Goal: Information Seeking & Learning: Learn about a topic

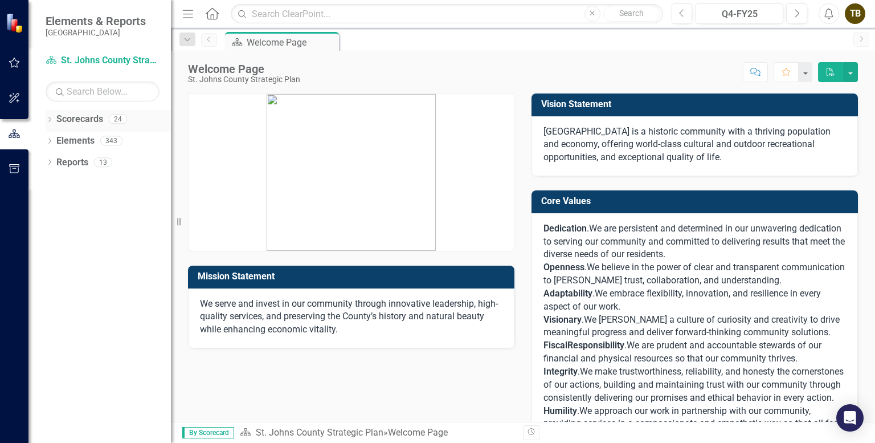
click at [50, 121] on icon "Dropdown" at bounding box center [50, 120] width 8 height 6
click at [54, 137] on icon "Dropdown" at bounding box center [55, 140] width 9 height 7
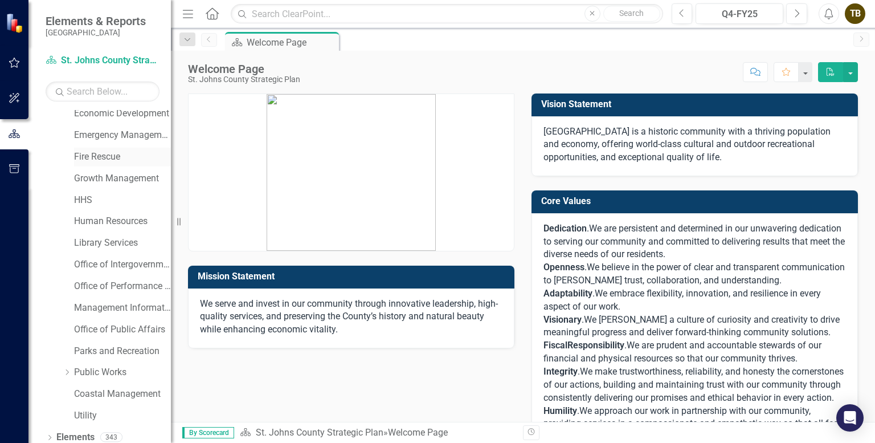
scroll to position [114, 0]
click at [116, 325] on link "Office of Public Affairs" at bounding box center [122, 328] width 97 height 13
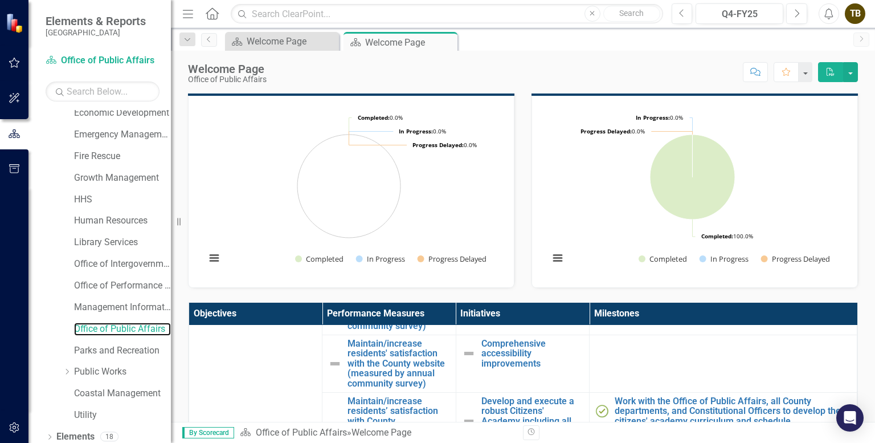
scroll to position [228, 0]
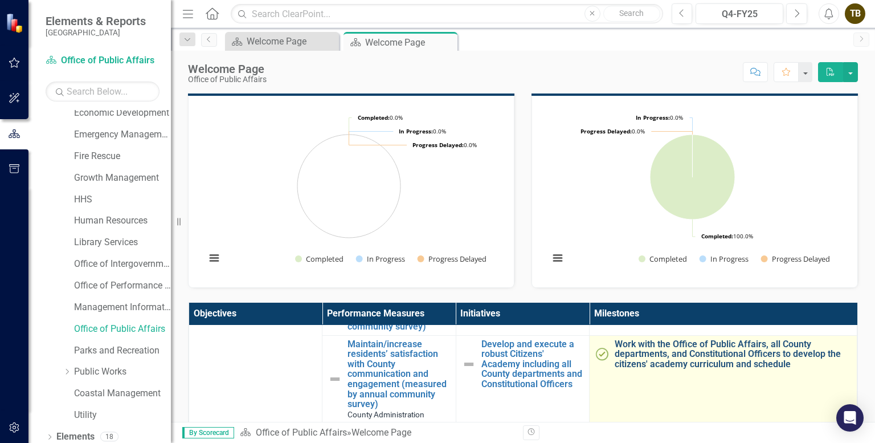
click at [659, 363] on link "Work with the Office of Public Affairs, all County departments, and Constitutio…" at bounding box center [733, 354] width 236 height 30
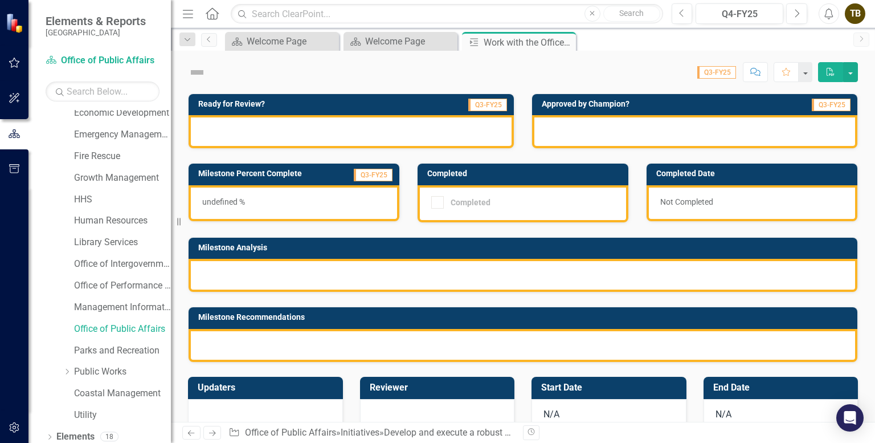
checkbox input "true"
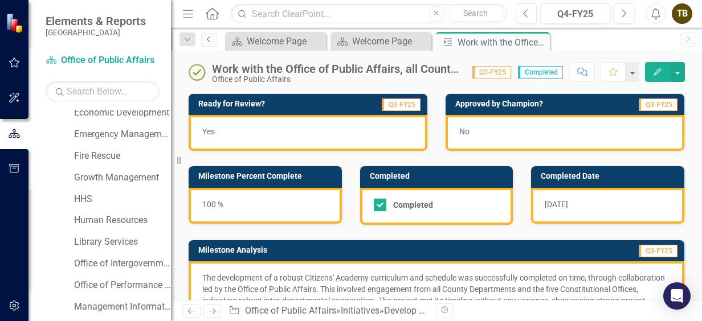
click at [205, 36] on icon "Previous" at bounding box center [209, 39] width 9 height 7
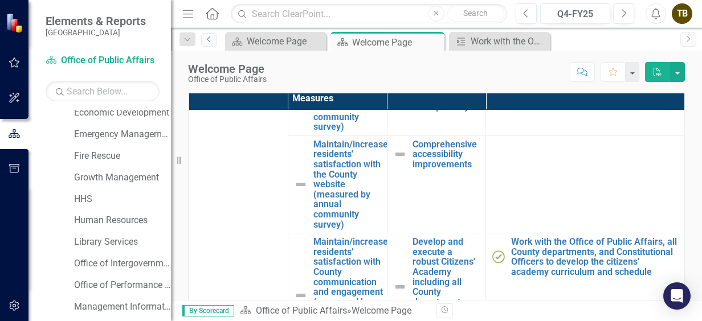
scroll to position [114, 0]
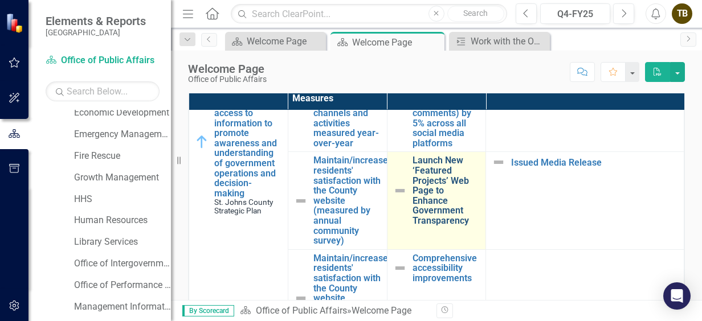
click at [428, 161] on link "Launch New ‘Featured Projects’ Web Page to Enhance Government Transparency" at bounding box center [446, 191] width 68 height 70
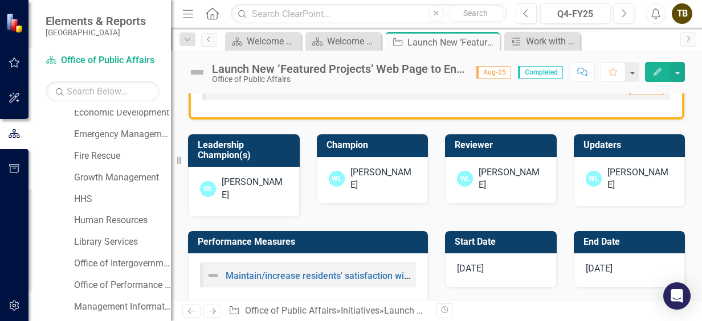
scroll to position [342, 0]
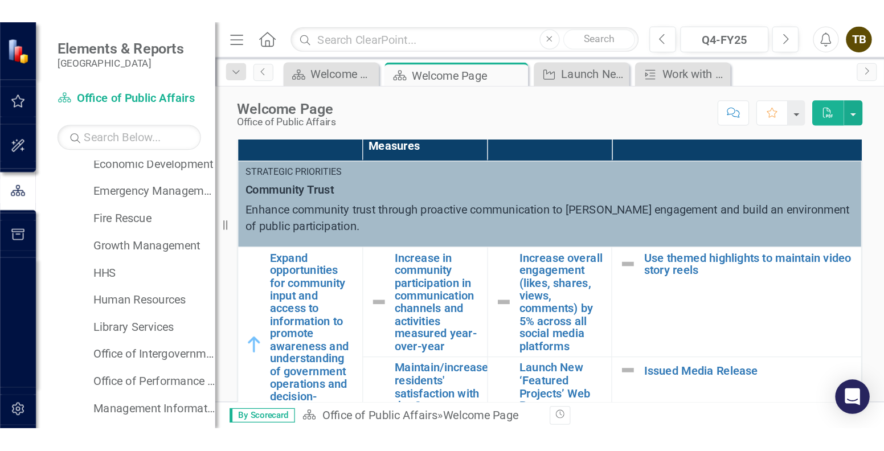
scroll to position [399, 0]
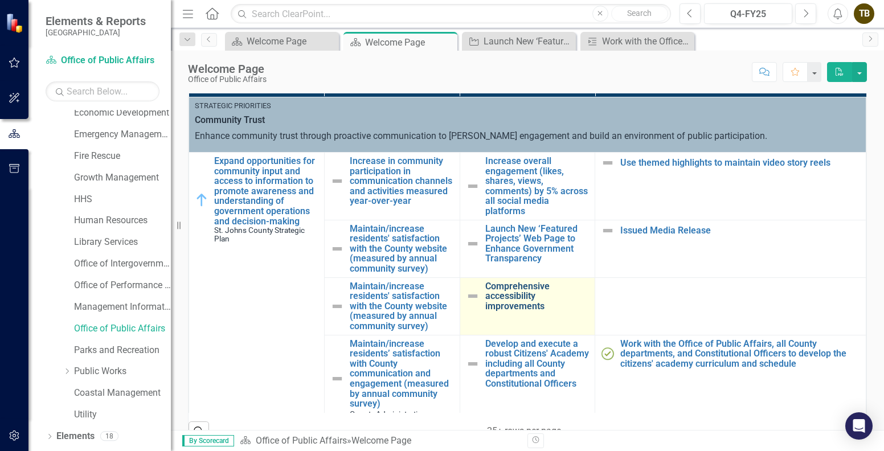
click at [501, 285] on link "Comprehensive accessibility improvements" at bounding box center [537, 296] width 104 height 30
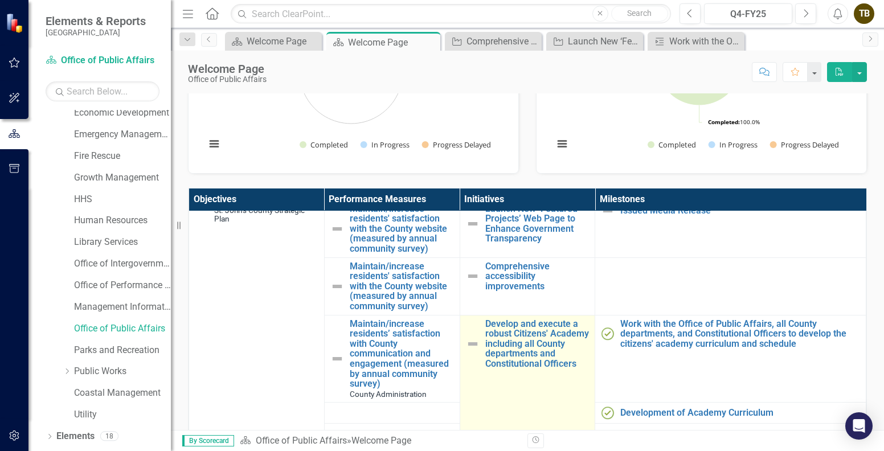
scroll to position [114, 0]
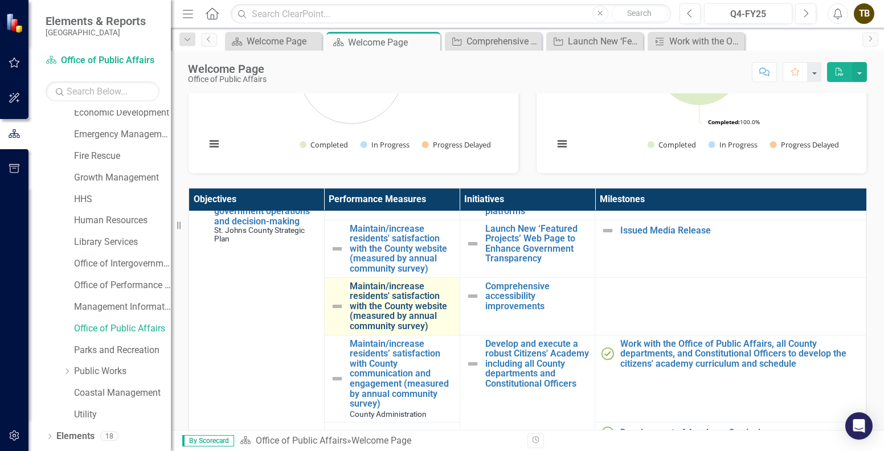
drag, startPoint x: 338, startPoint y: 282, endPoint x: 396, endPoint y: 309, distance: 64.2
click at [396, 309] on div "Maintain/increase residents' satisfaction with the County website (measured by …" at bounding box center [392, 306] width 124 height 50
click at [390, 294] on link "Maintain/increase residents' satisfaction with the County website (measured by …" at bounding box center [402, 306] width 104 height 50
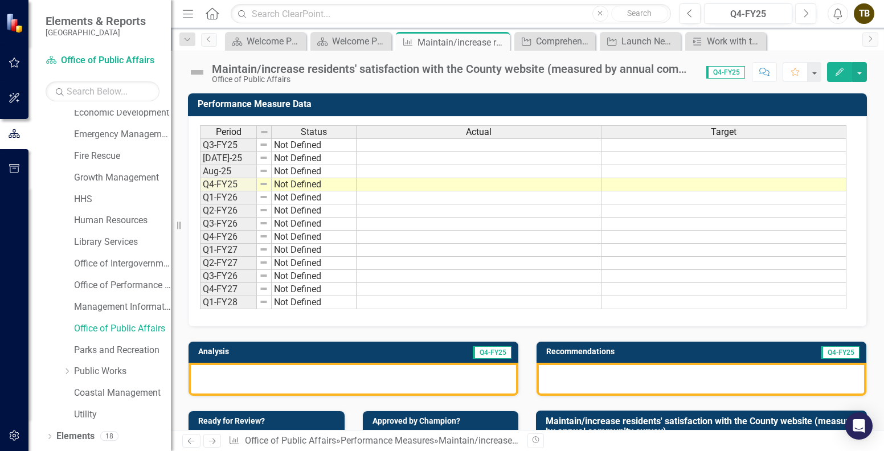
scroll to position [114, 0]
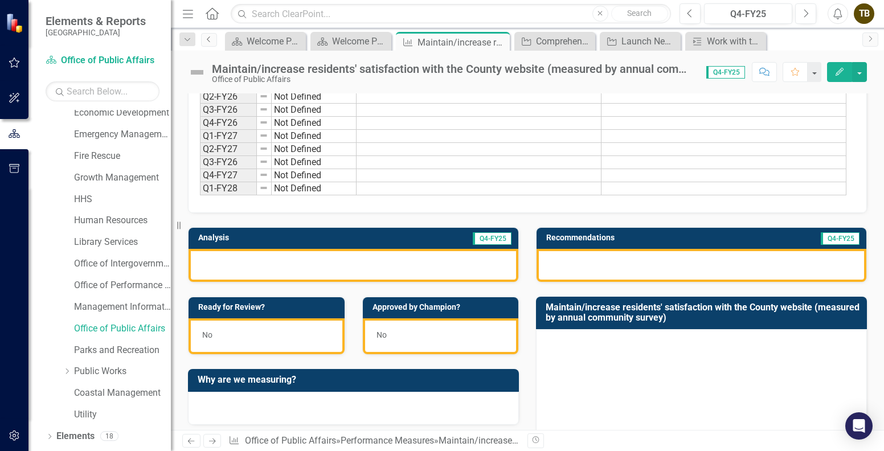
click at [210, 40] on icon "Previous" at bounding box center [209, 39] width 9 height 7
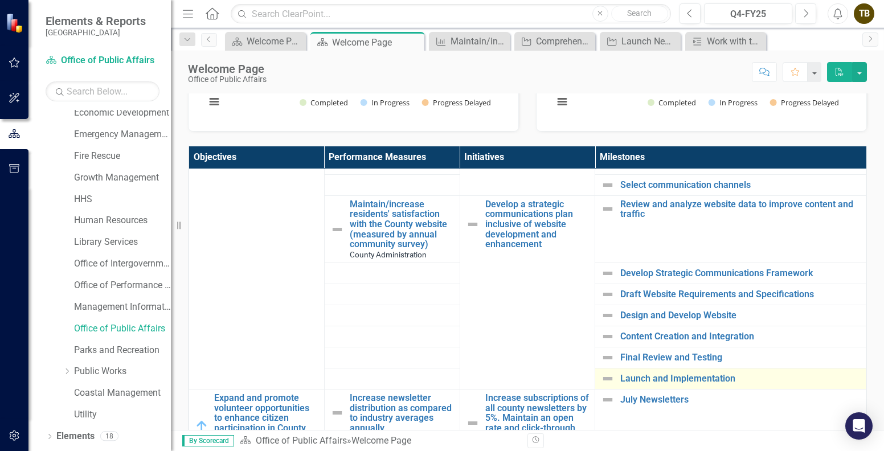
scroll to position [342, 0]
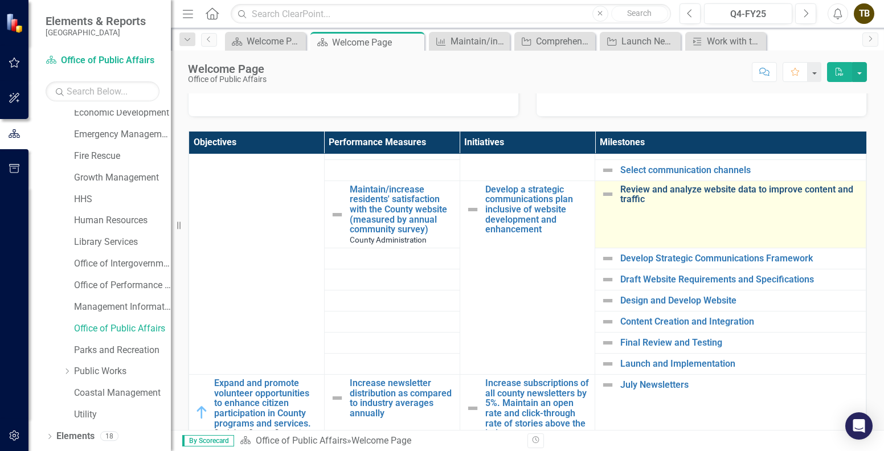
click at [672, 185] on link "Review and analyze website data to improve content and traffic" at bounding box center [740, 195] width 240 height 20
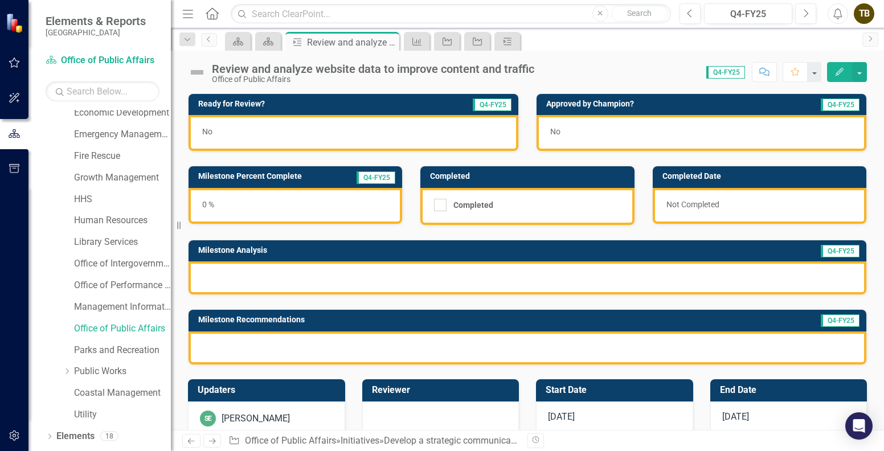
scroll to position [106, 0]
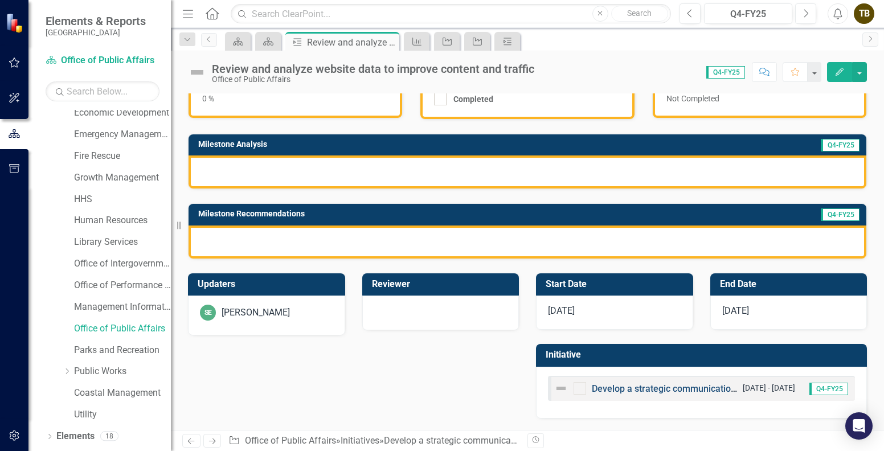
click at [677, 390] on link "Develop a strategic communications plan inclusive of website development and en…" at bounding box center [784, 388] width 384 height 11
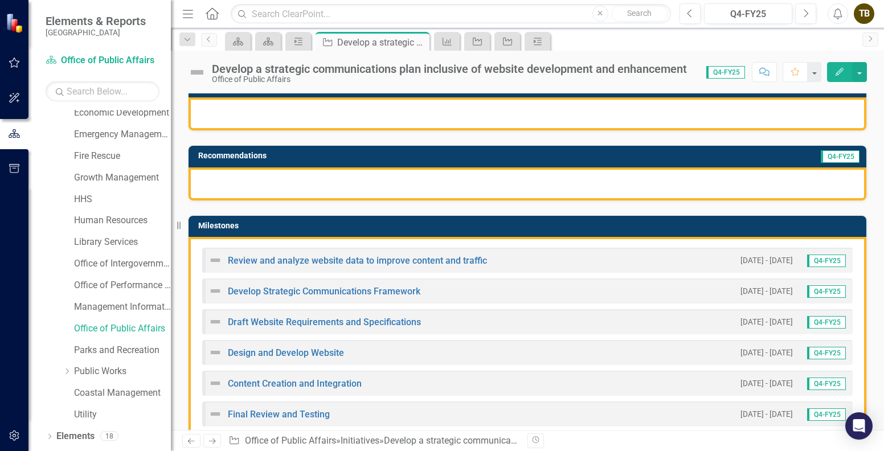
scroll to position [171, 0]
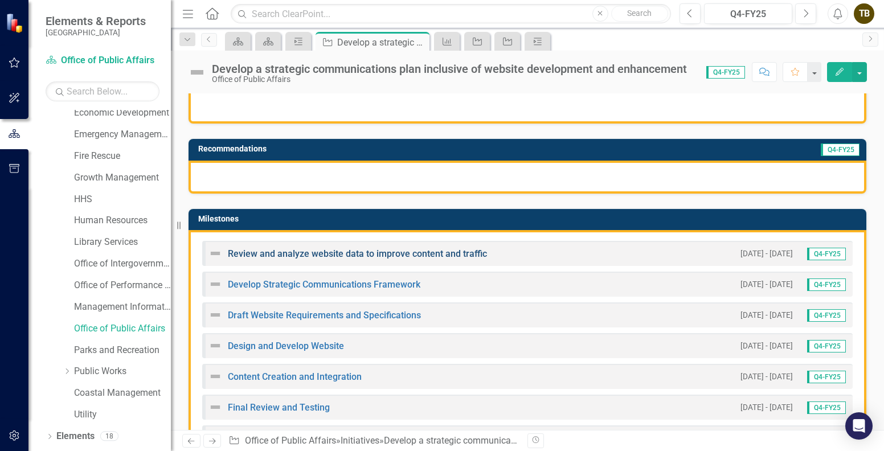
click at [459, 256] on link "Review and analyze website data to improve content and traffic" at bounding box center [357, 253] width 259 height 11
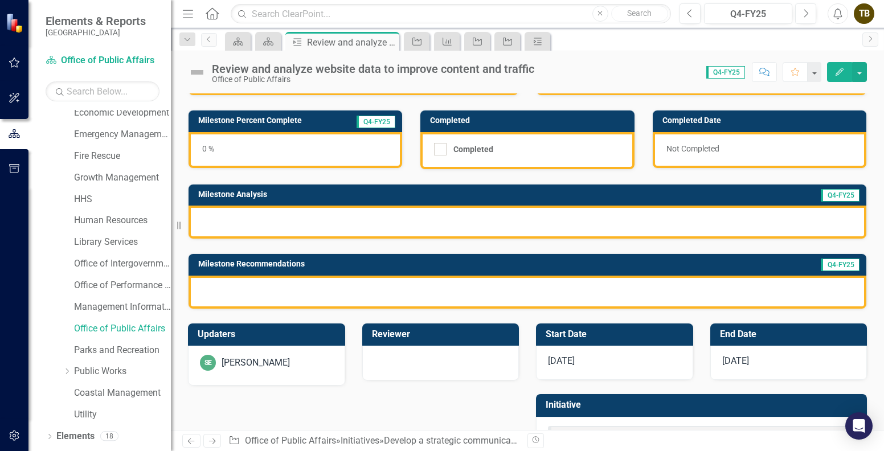
scroll to position [106, 0]
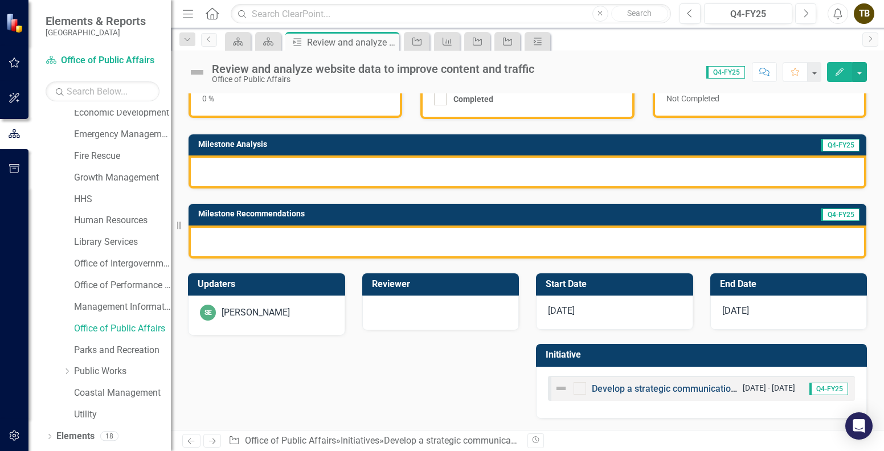
click at [650, 390] on link "Develop a strategic communications plan inclusive of website development and en…" at bounding box center [784, 388] width 384 height 11
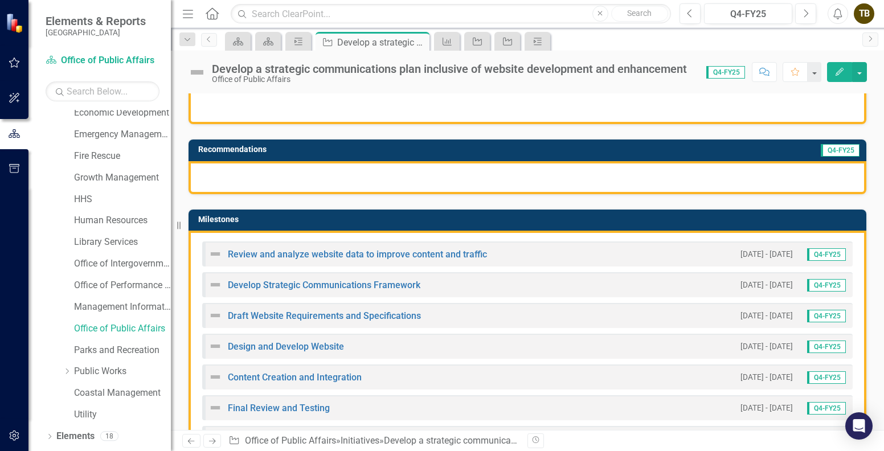
scroll to position [171, 0]
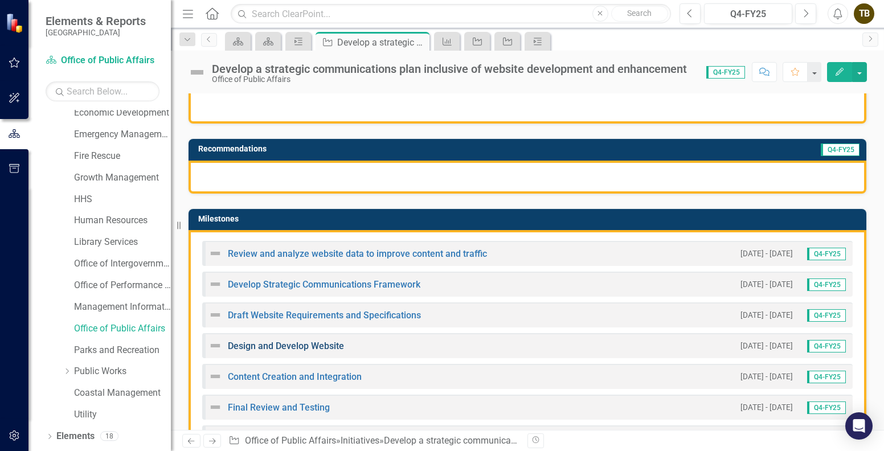
click at [329, 346] on link "Design and Develop Website" at bounding box center [286, 346] width 116 height 11
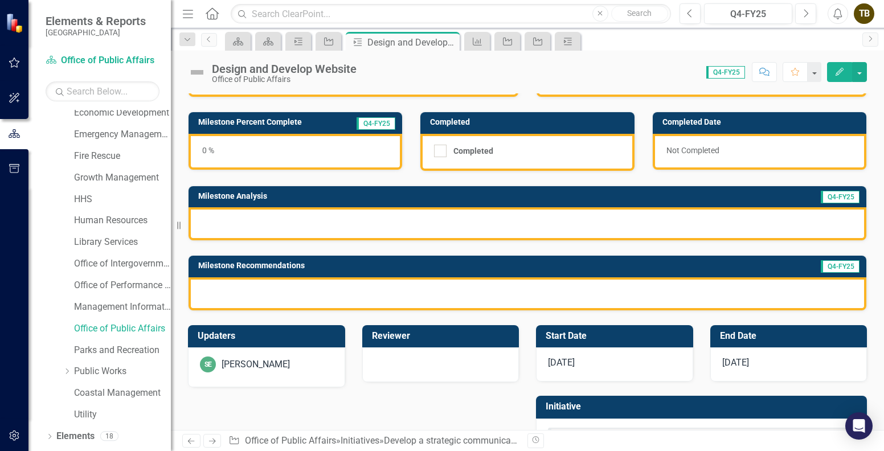
scroll to position [106, 0]
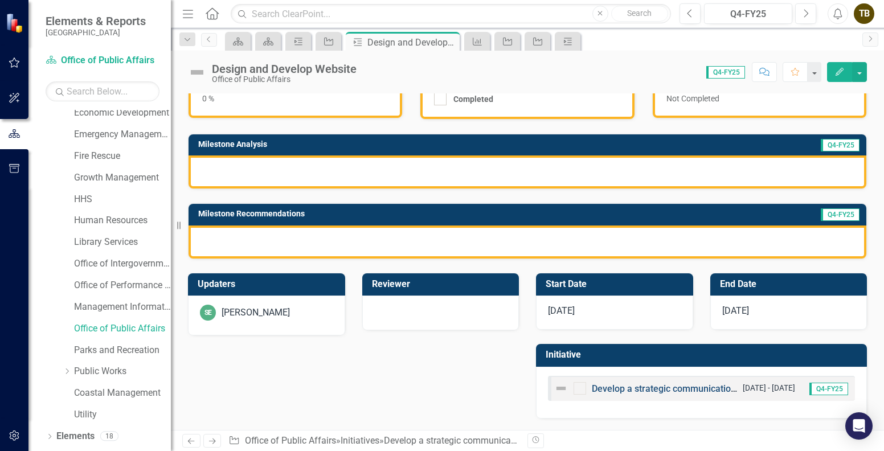
click at [621, 389] on link "Develop a strategic communications plan inclusive of website development and en…" at bounding box center [784, 388] width 384 height 11
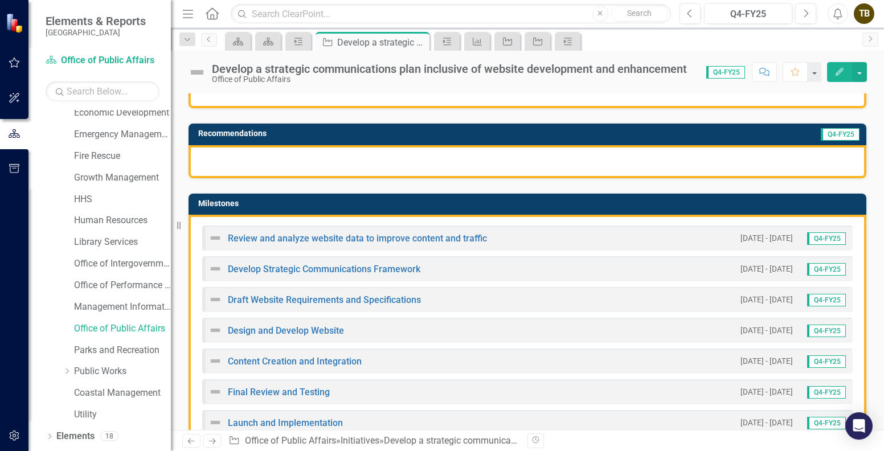
scroll to position [185, 0]
